Goal: Navigation & Orientation: Find specific page/section

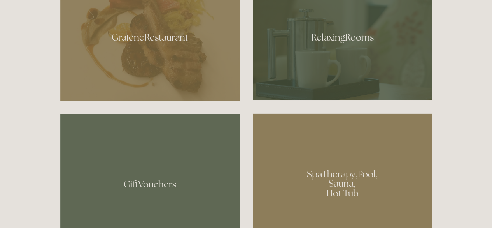
scroll to position [453, 0]
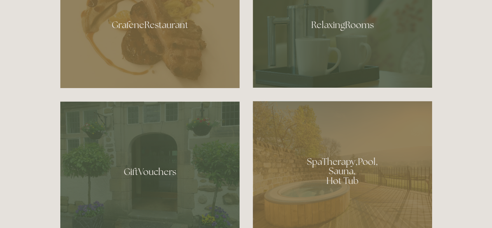
drag, startPoint x: 495, startPoint y: 18, endPoint x: 498, endPoint y: 56, distance: 38.2
click at [334, 47] on div at bounding box center [342, 22] width 179 height 131
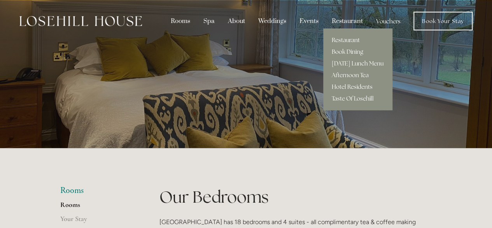
click at [348, 39] on link "Restaurant" at bounding box center [358, 40] width 69 height 12
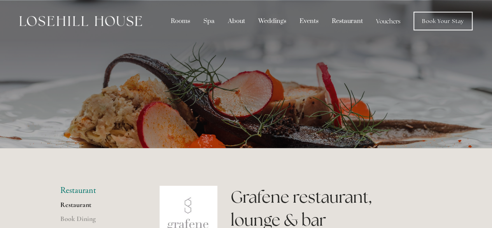
drag, startPoint x: 494, startPoint y: 9, endPoint x: 490, endPoint y: -33, distance: 42.3
